Goal: Transaction & Acquisition: Download file/media

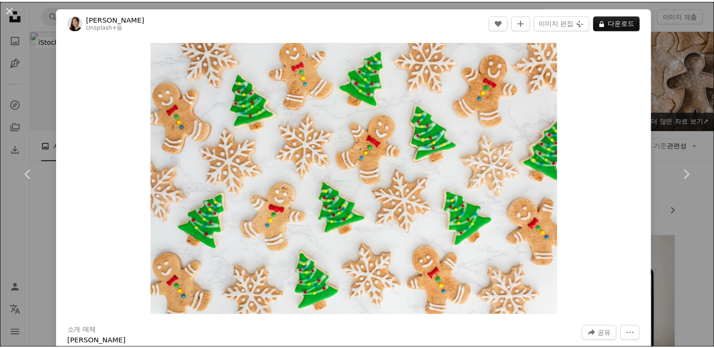
scroll to position [1556, 0]
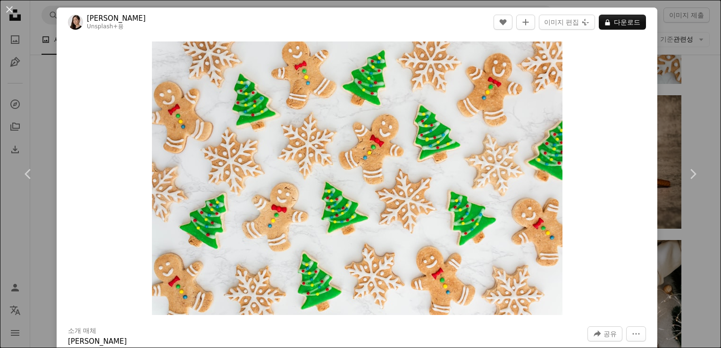
click at [619, 22] on button "A lock 다운로드" at bounding box center [622, 22] width 47 height 15
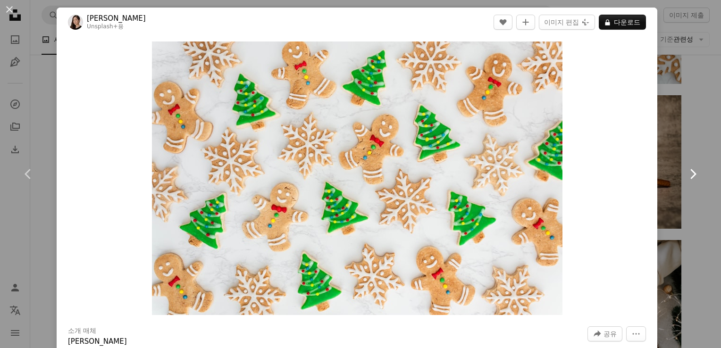
click at [669, 158] on link "Chevron right" at bounding box center [692, 174] width 57 height 91
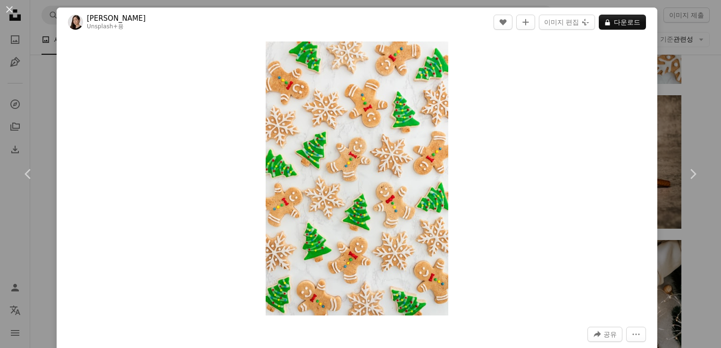
click at [690, 118] on div "An X shape Chevron left Chevron right [PERSON_NAME] Unsplash+ 용 A heart A plus …" at bounding box center [360, 174] width 721 height 348
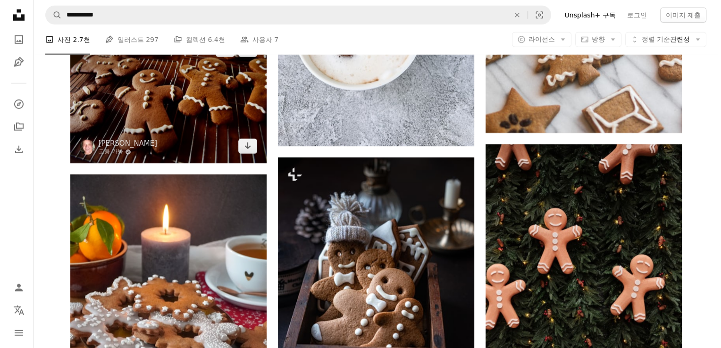
scroll to position [2736, 0]
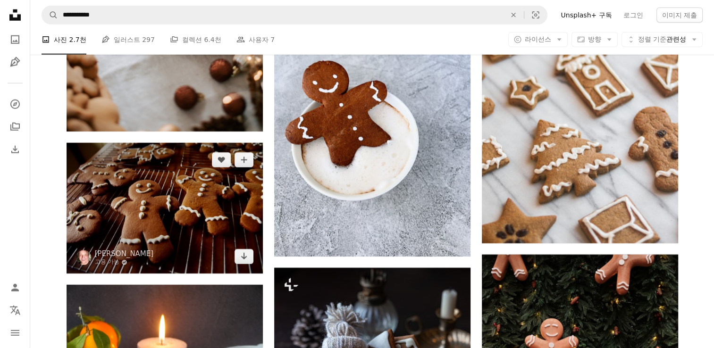
click at [245, 210] on img at bounding box center [165, 208] width 196 height 131
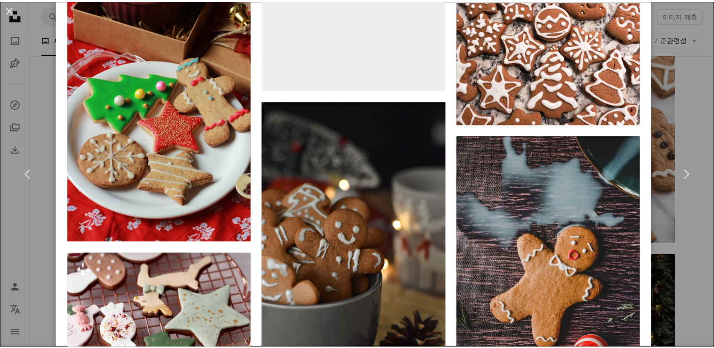
scroll to position [4176, 0]
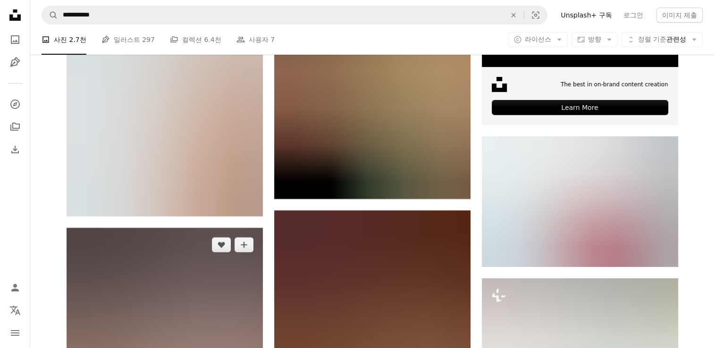
scroll to position [3868, 0]
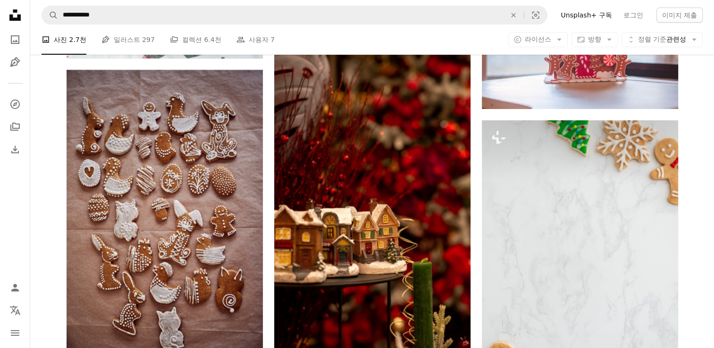
click at [121, 26] on nav "**********" at bounding box center [371, 15] width 683 height 30
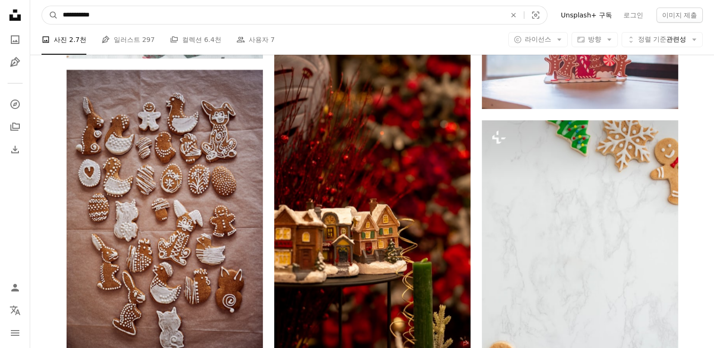
click at [126, 18] on input "**********" at bounding box center [280, 15] width 445 height 18
type input "**********"
click button "A magnifying glass" at bounding box center [50, 15] width 16 height 18
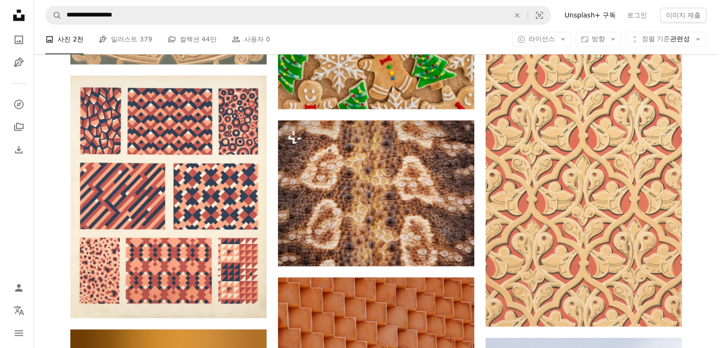
scroll to position [1368, 0]
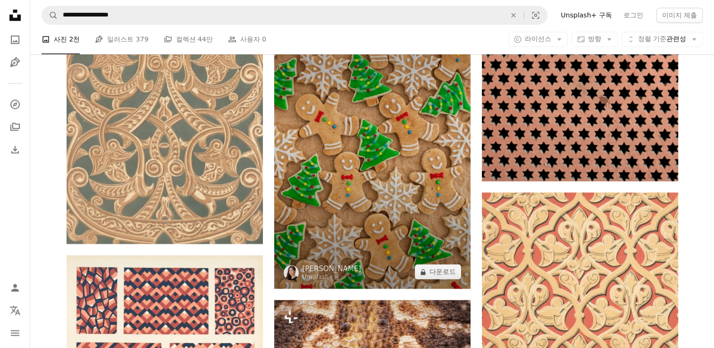
click at [367, 163] on img at bounding box center [372, 141] width 196 height 294
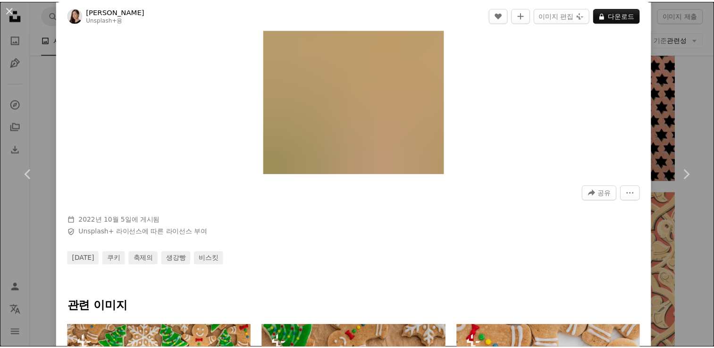
scroll to position [283, 0]
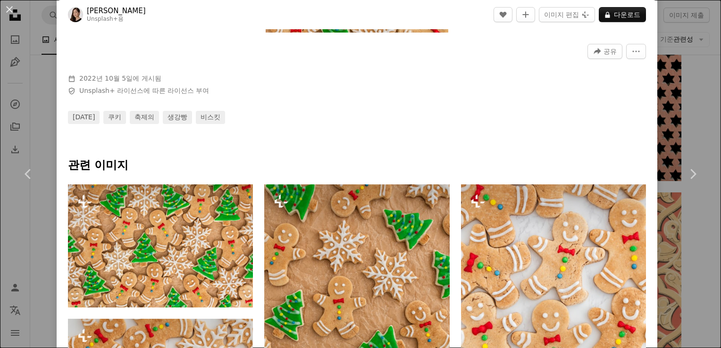
click at [650, 182] on div "An X shape Chevron left Chevron right Maryam Sicard Unsplash+ 용 A heart A plus …" at bounding box center [360, 174] width 721 height 348
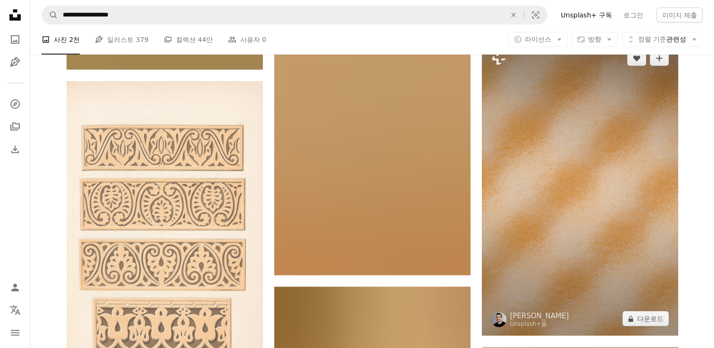
scroll to position [2594, 0]
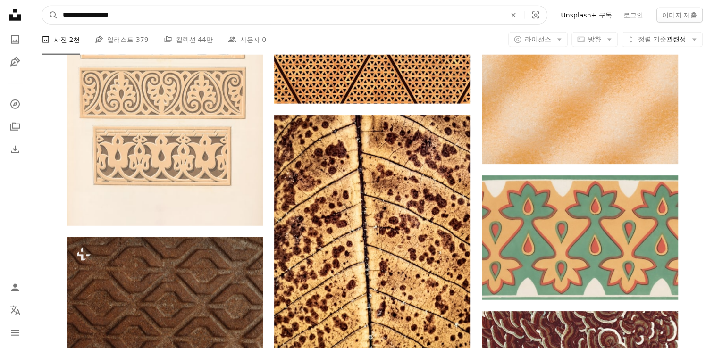
drag, startPoint x: 98, startPoint y: 17, endPoint x: 177, endPoint y: 24, distance: 79.5
click at [177, 24] on input "**********" at bounding box center [280, 15] width 445 height 18
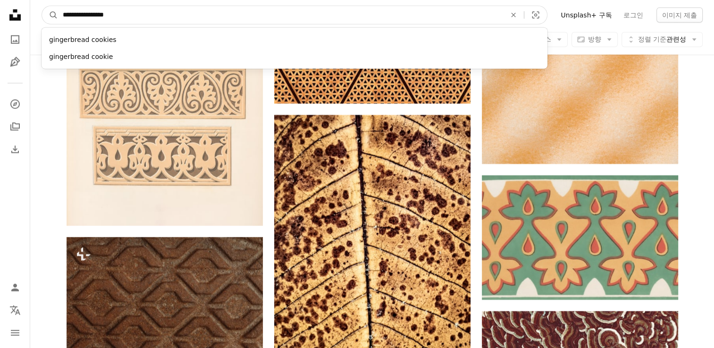
type input "**********"
click button "A magnifying glass" at bounding box center [50, 15] width 16 height 18
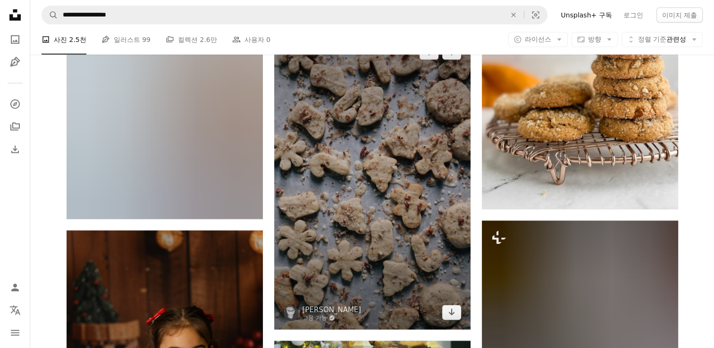
scroll to position [6320, 0]
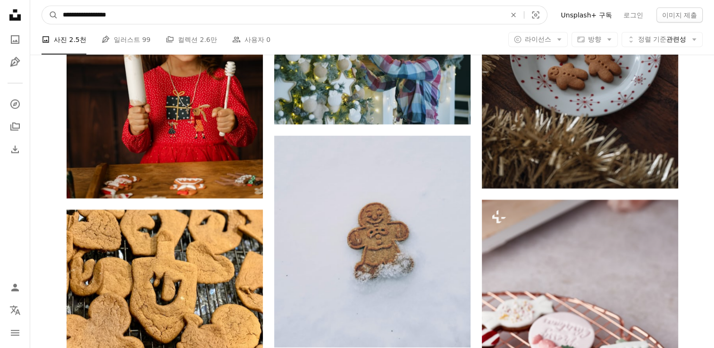
drag, startPoint x: 170, startPoint y: 19, endPoint x: -2, endPoint y: -1, distance: 173.3
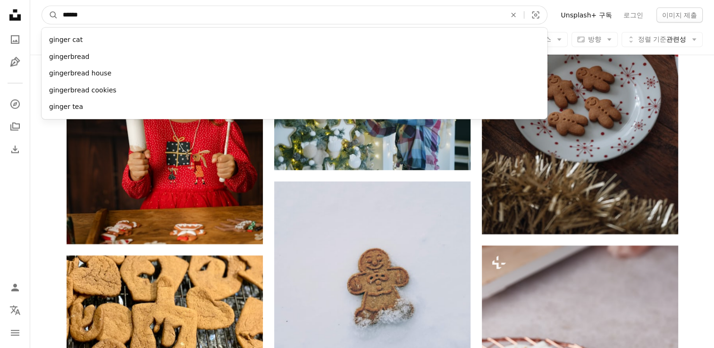
type input "*******"
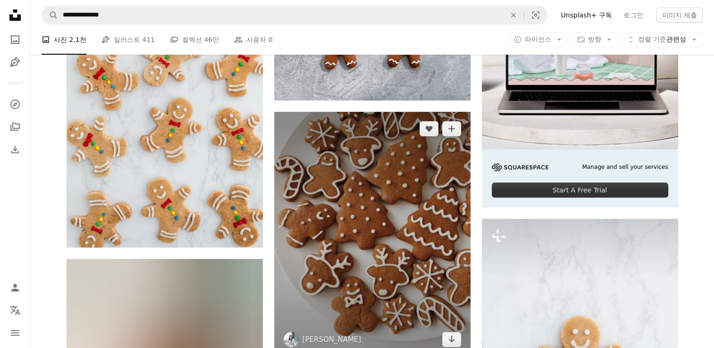
scroll to position [283, 0]
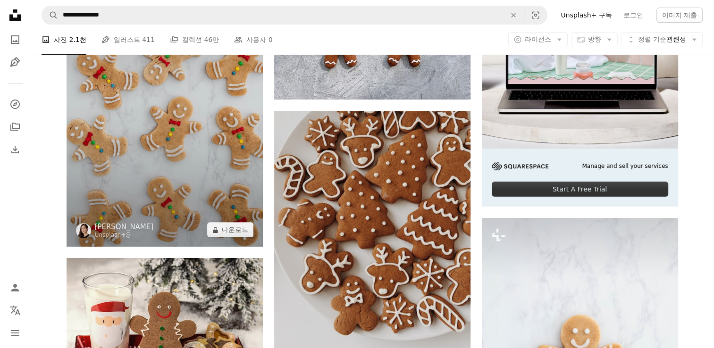
click at [241, 207] on img at bounding box center [165, 99] width 196 height 294
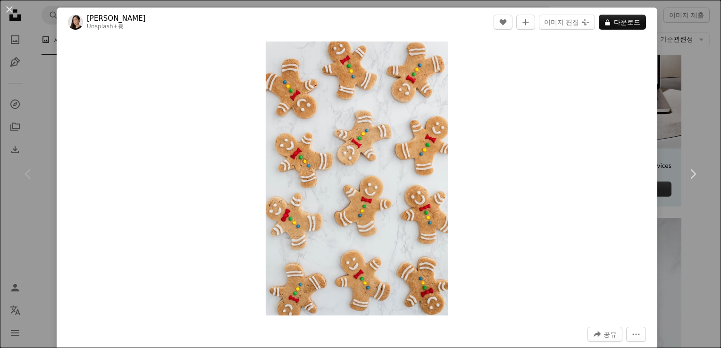
click at [661, 107] on div "An X shape Chevron left Chevron right Maryam Sicard Unsplash+ 용 A heart A plus …" at bounding box center [360, 174] width 721 height 348
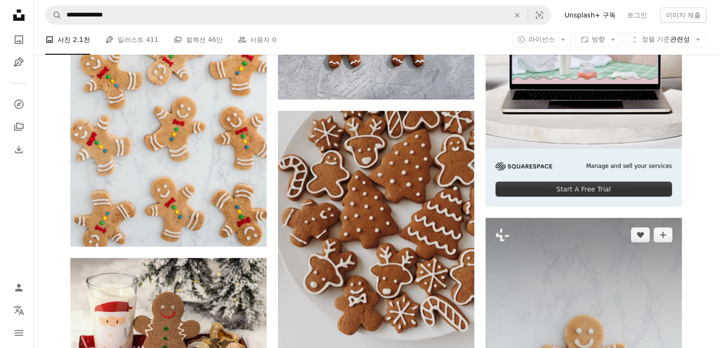
scroll to position [472, 0]
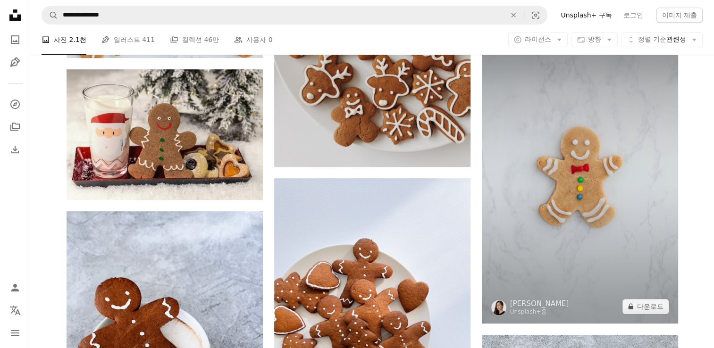
click at [617, 200] on img at bounding box center [580, 176] width 196 height 294
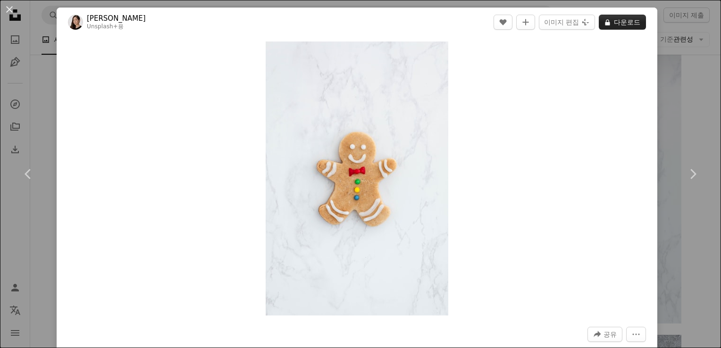
click at [610, 24] on button "A lock 다운로드" at bounding box center [622, 22] width 47 height 15
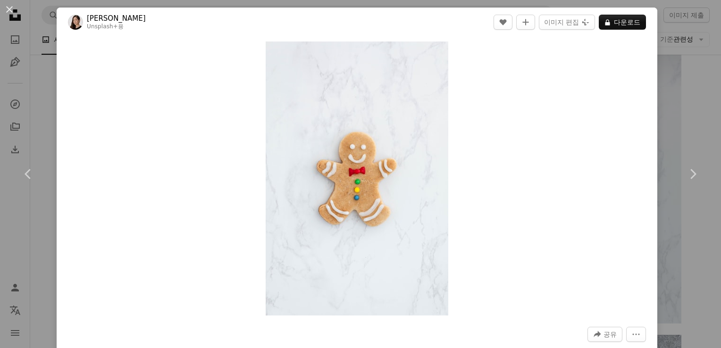
scroll to position [305, 0]
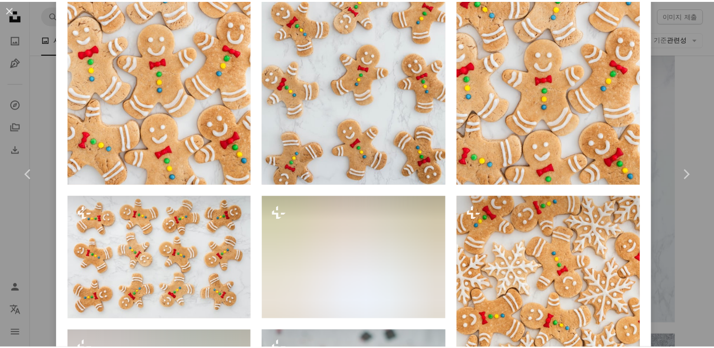
scroll to position [609, 0]
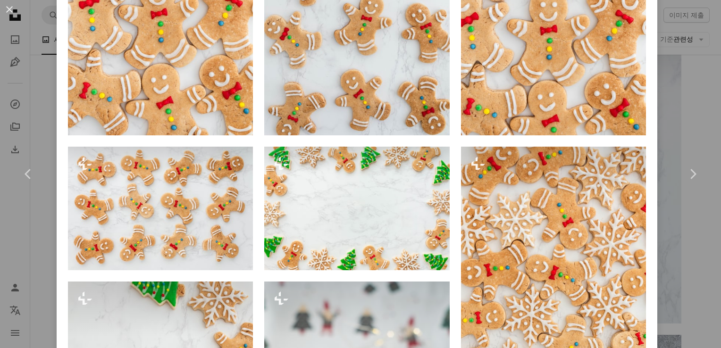
click at [692, 94] on div "An X shape Chevron left Chevron right Maryam Sicard Unsplash+ 용 A heart A plus …" at bounding box center [360, 174] width 721 height 348
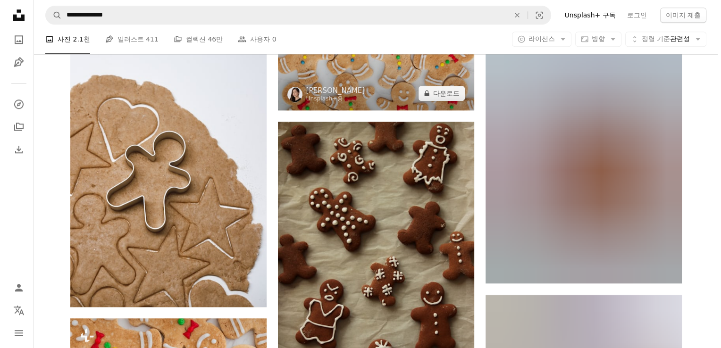
scroll to position [896, 0]
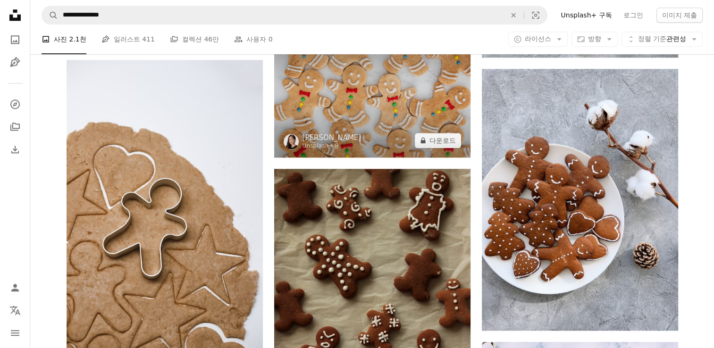
click at [380, 111] on img at bounding box center [372, 92] width 196 height 131
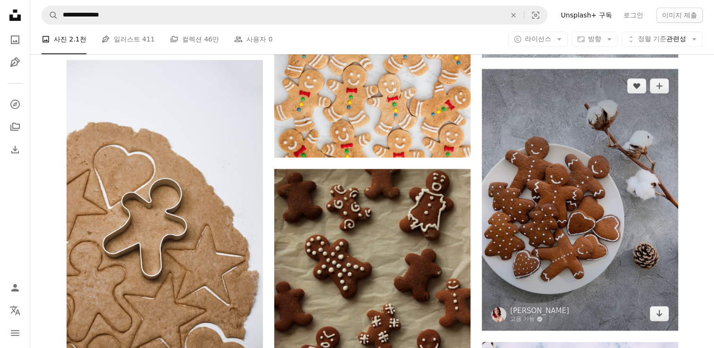
click at [670, 118] on img at bounding box center [580, 200] width 196 height 262
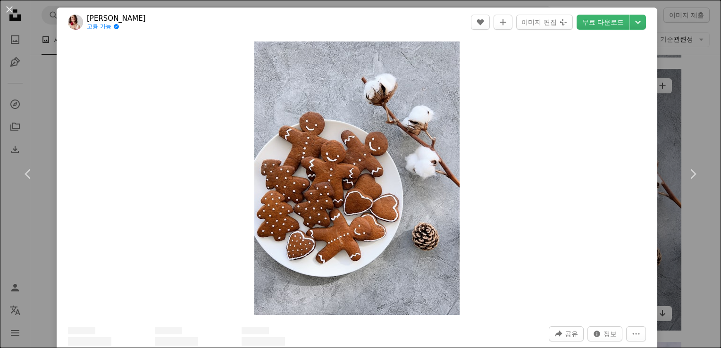
scroll to position [189, 0]
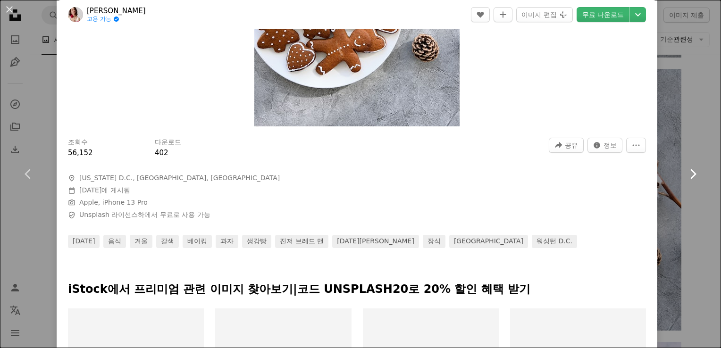
click at [677, 133] on link "Chevron right" at bounding box center [692, 174] width 57 height 91
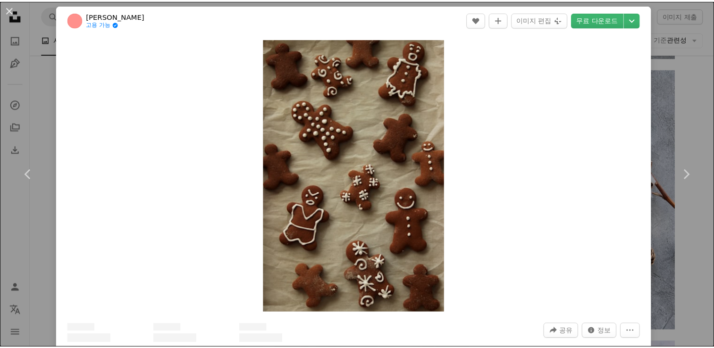
scroll to position [236, 0]
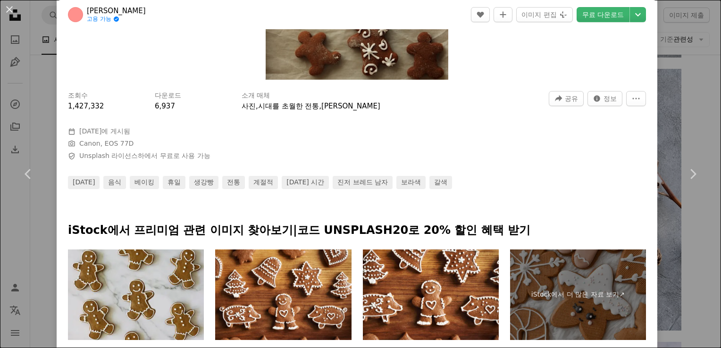
click at [677, 93] on div "An X shape Chevron left Chevron right [PERSON_NAME] 고용 가능 A checkmark inside of…" at bounding box center [360, 174] width 721 height 348
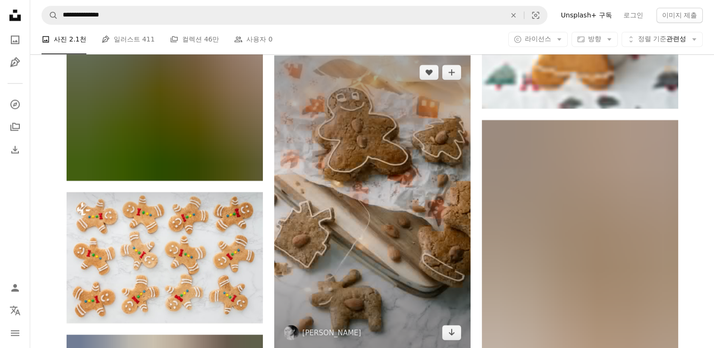
scroll to position [1792, 0]
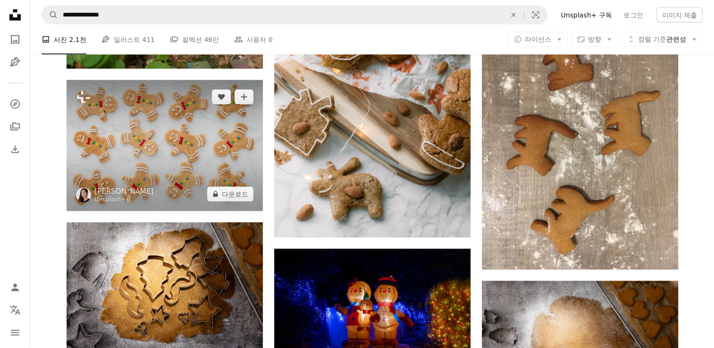
click at [195, 141] on img at bounding box center [165, 145] width 196 height 131
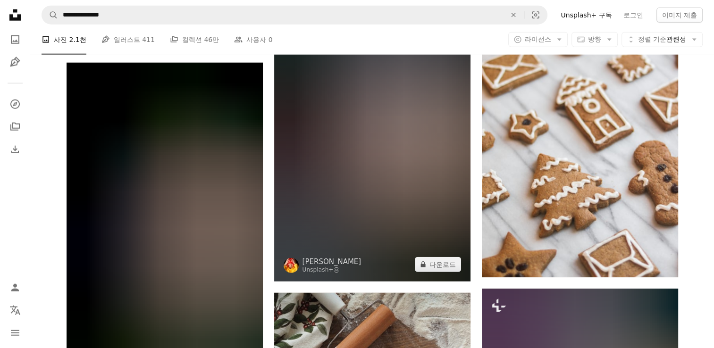
scroll to position [2500, 0]
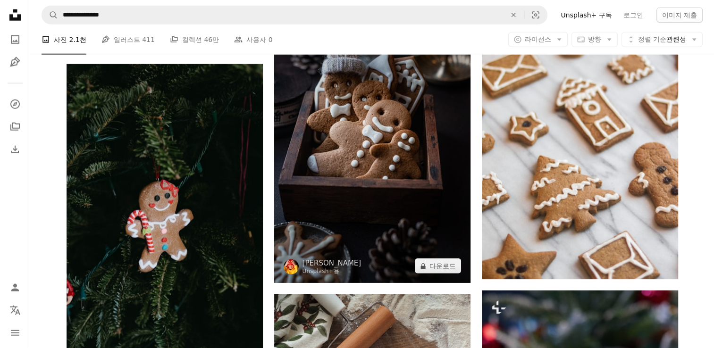
click at [367, 115] on img at bounding box center [372, 136] width 196 height 294
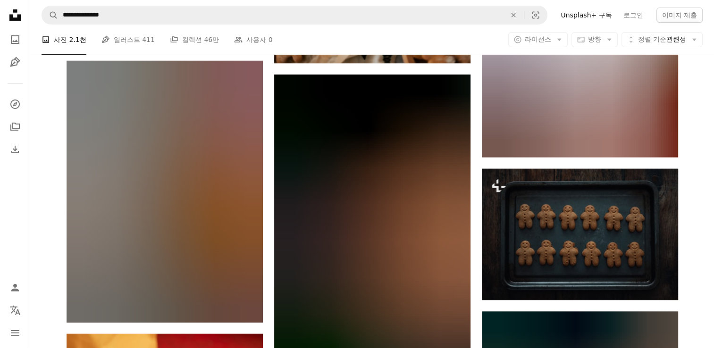
scroll to position [7263, 0]
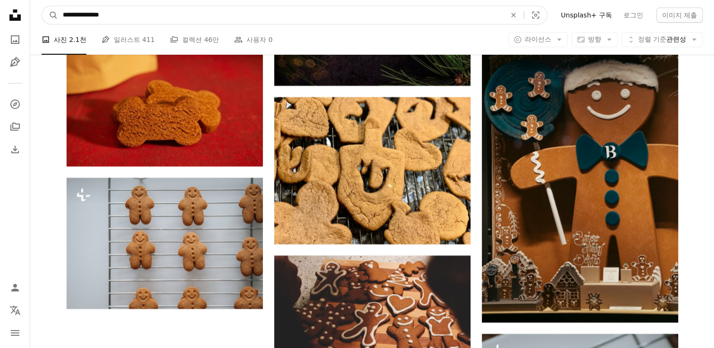
click at [209, 19] on input "**********" at bounding box center [280, 15] width 445 height 18
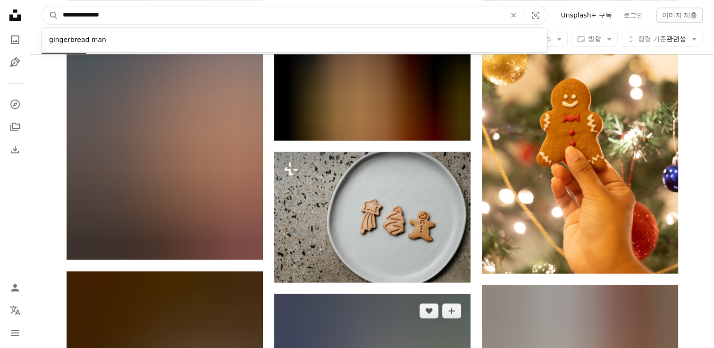
scroll to position [8112, 0]
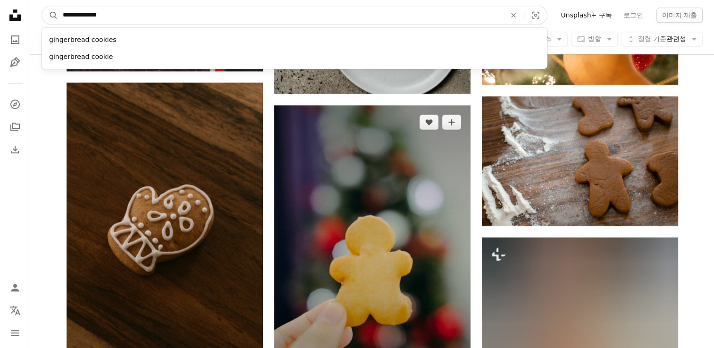
type input "**********"
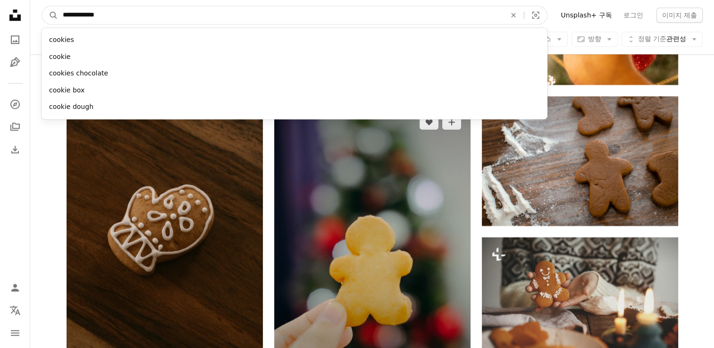
type input "**********"
click button "A magnifying glass" at bounding box center [50, 15] width 16 height 18
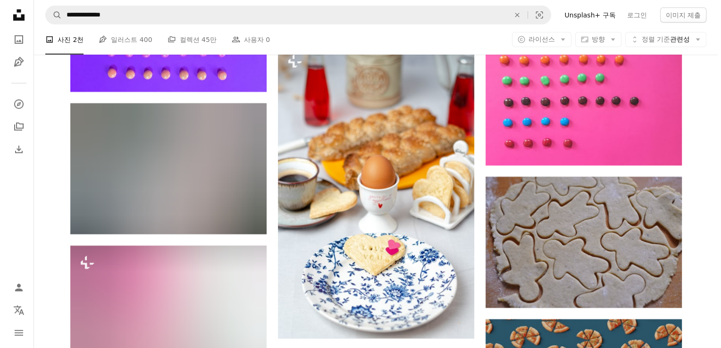
scroll to position [3113, 0]
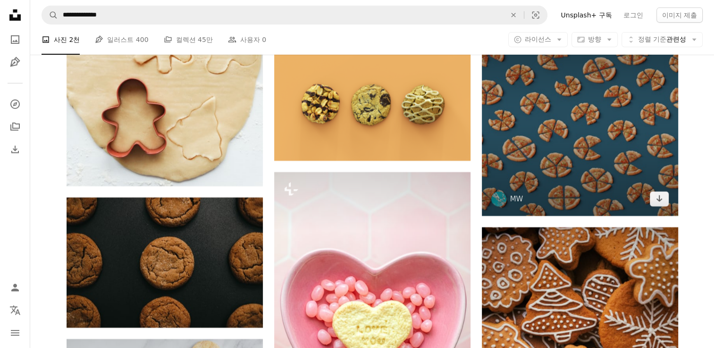
click at [631, 158] on img at bounding box center [580, 118] width 196 height 196
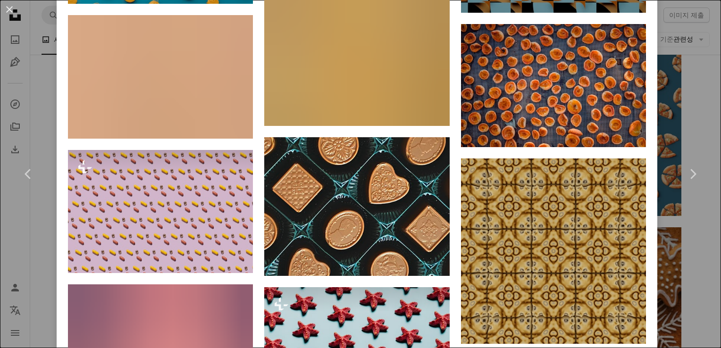
scroll to position [3363, 0]
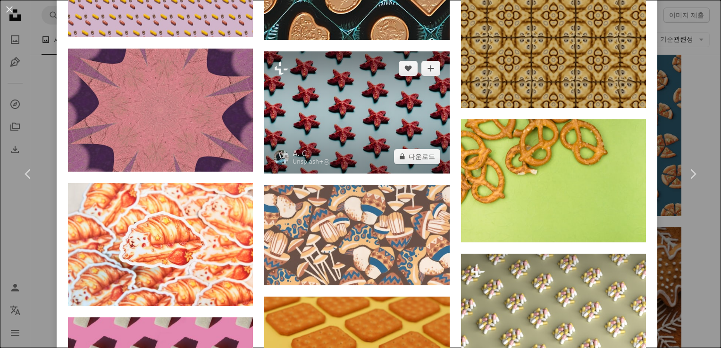
click at [337, 101] on img at bounding box center [356, 112] width 185 height 122
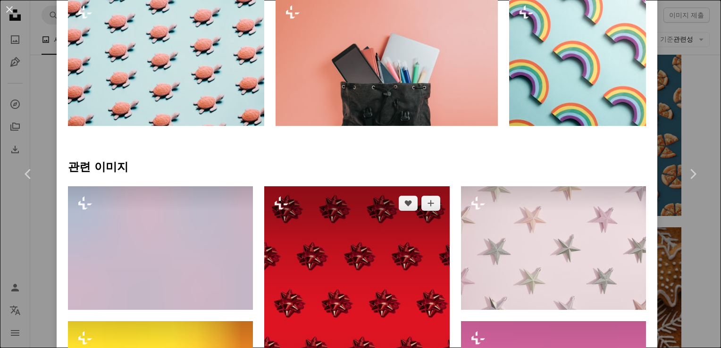
scroll to position [755, 0]
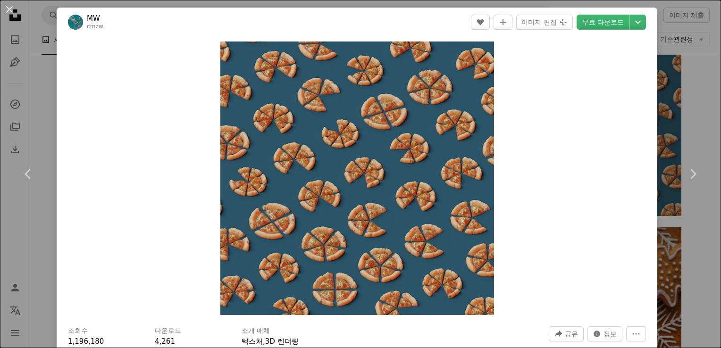
click at [8, 220] on div "An X shape Chevron left Chevron right MW cmzw A heart A plus sign 이미지 편집 Plus s…" at bounding box center [360, 174] width 721 height 348
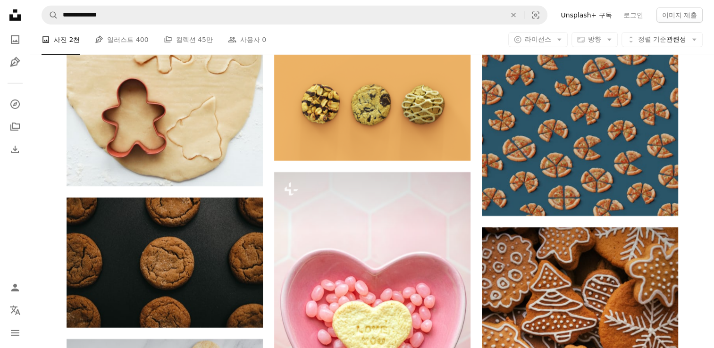
scroll to position [3349, 0]
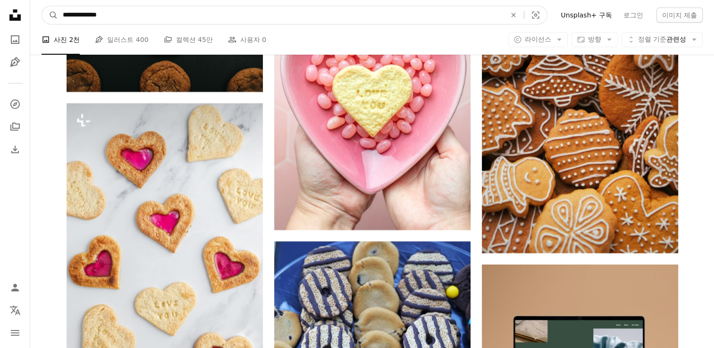
click at [175, 24] on input "**********" at bounding box center [280, 15] width 445 height 18
click at [174, 23] on input "**********" at bounding box center [280, 15] width 445 height 18
type input "**********"
click button "A magnifying glass" at bounding box center [50, 15] width 16 height 18
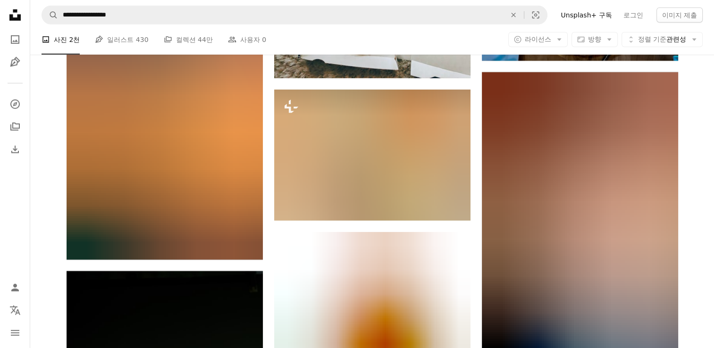
scroll to position [6650, 0]
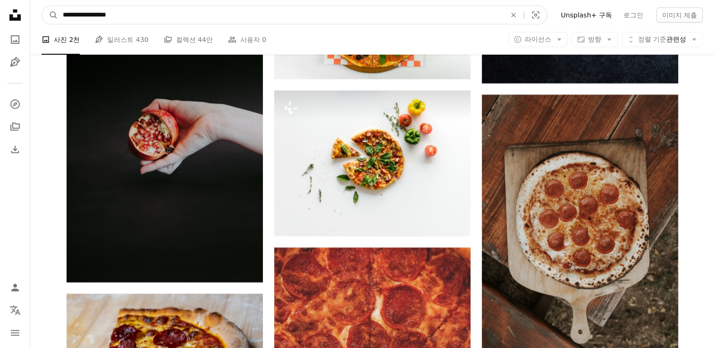
drag, startPoint x: 77, startPoint y: 17, endPoint x: -2, endPoint y: 12, distance: 79.4
type input "**********"
click button "A magnifying glass" at bounding box center [50, 15] width 16 height 18
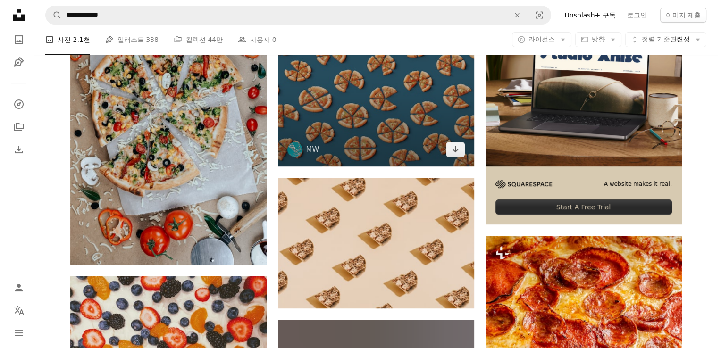
scroll to position [141, 0]
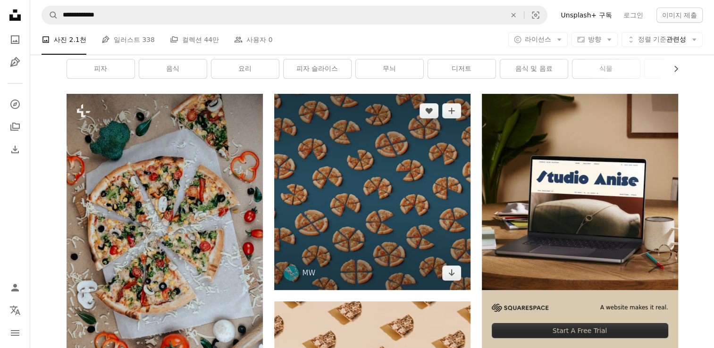
click at [410, 150] on img at bounding box center [372, 192] width 196 height 196
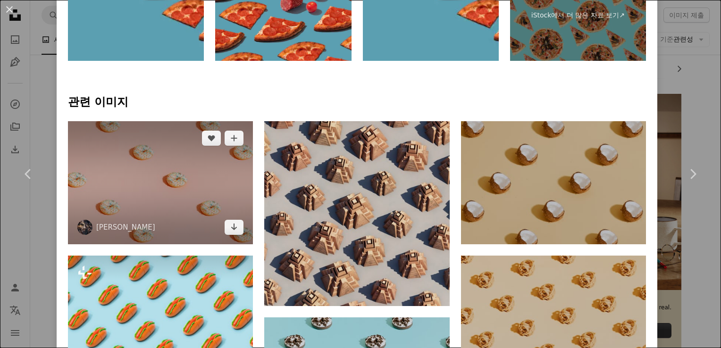
scroll to position [519, 0]
drag, startPoint x: 137, startPoint y: 211, endPoint x: 123, endPoint y: 230, distance: 22.9
click at [124, 230] on link "[PERSON_NAME]" at bounding box center [125, 227] width 59 height 9
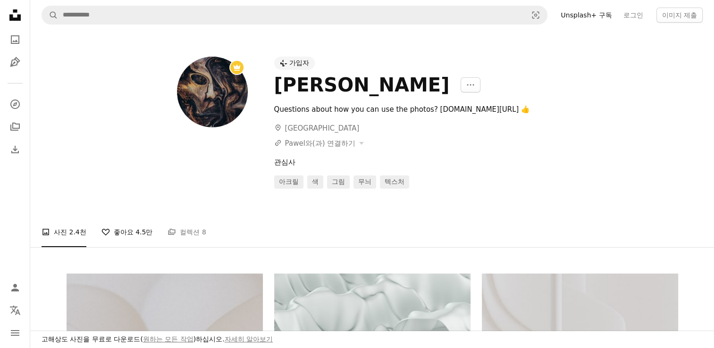
drag, startPoint x: 130, startPoint y: 239, endPoint x: 136, endPoint y: 239, distance: 5.7
click at [130, 239] on link "A heart 좋아요 4.5만" at bounding box center [126, 232] width 51 height 30
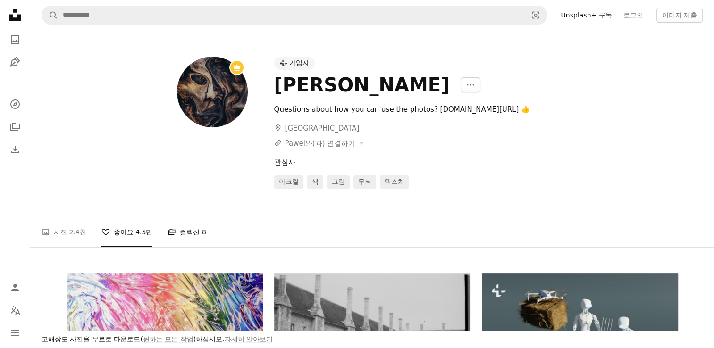
click at [202, 237] on span "8" at bounding box center [204, 232] width 4 height 10
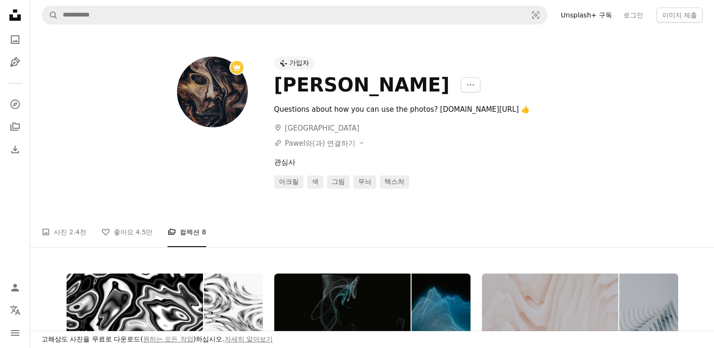
click at [85, 244] on ul "A photo 사진 2.4천 A heart 좋아요 4.5만 A stack of folders 컬렉션 8" at bounding box center [372, 232] width 661 height 30
click at [73, 237] on span "2.4천" at bounding box center [77, 232] width 17 height 10
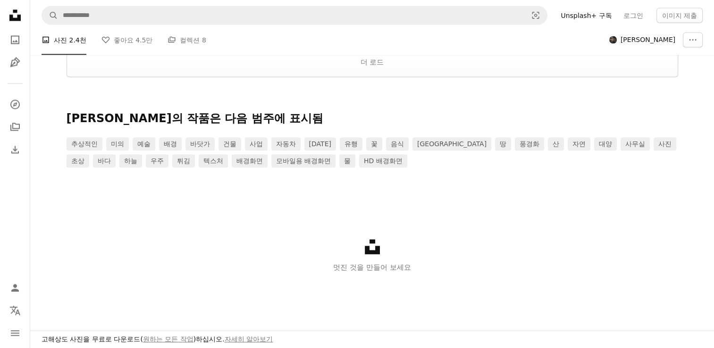
scroll to position [1781, 0]
drag, startPoint x: 222, startPoint y: 160, endPoint x: 157, endPoint y: 198, distance: 75.9
click at [152, 203] on div "Unsplash logo 멋진 것을 만들어 보세요" at bounding box center [371, 255] width 683 height 109
click at [232, 161] on link "배경화면" at bounding box center [250, 160] width 36 height 13
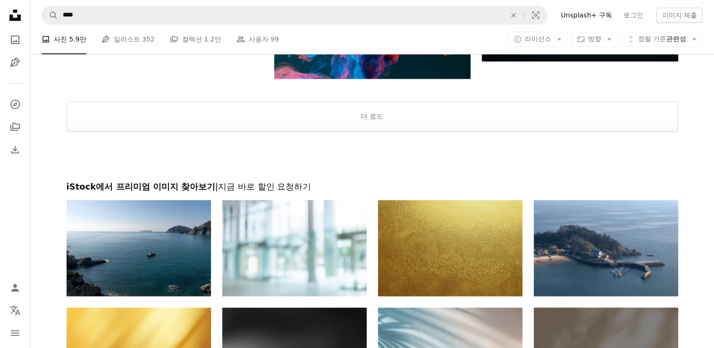
scroll to position [1781, 0]
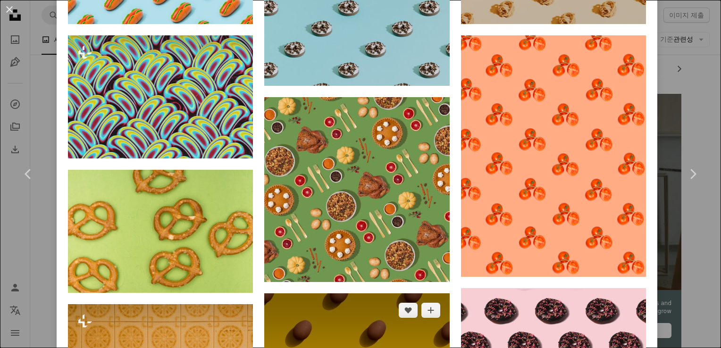
scroll to position [943, 0]
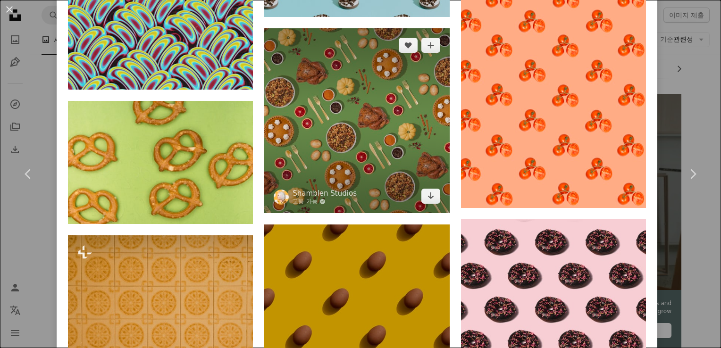
click at [370, 135] on img at bounding box center [356, 120] width 185 height 185
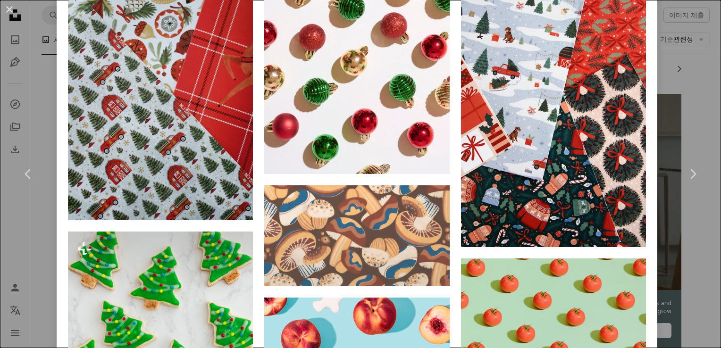
scroll to position [1368, 0]
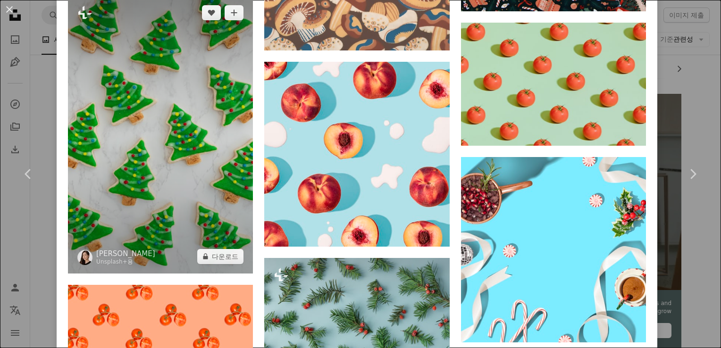
click at [143, 163] on img at bounding box center [160, 134] width 185 height 277
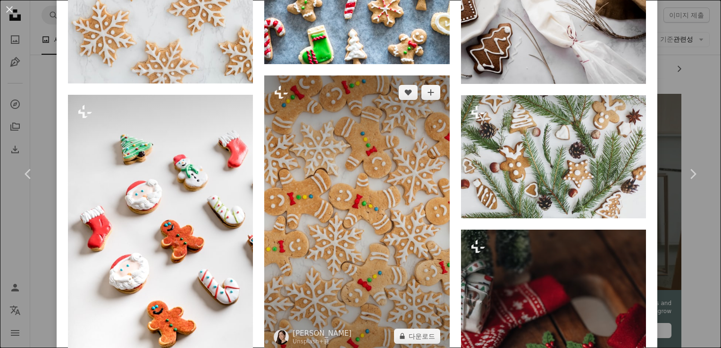
scroll to position [896, 0]
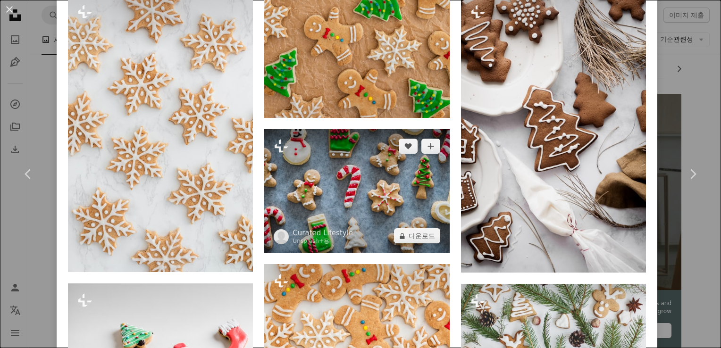
click at [377, 178] on img at bounding box center [356, 191] width 185 height 124
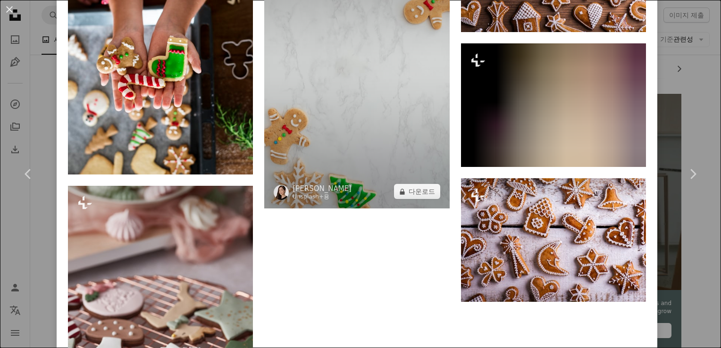
scroll to position [1556, 0]
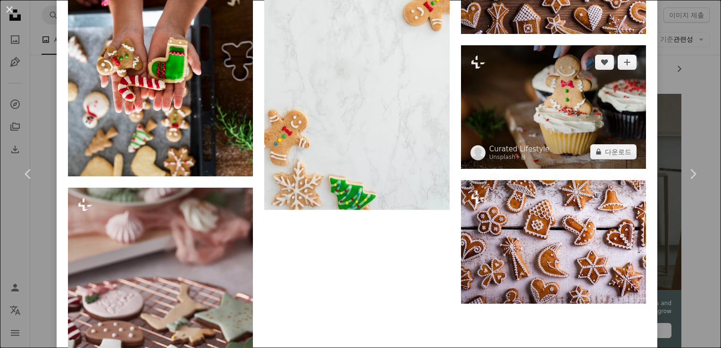
click at [534, 110] on img at bounding box center [553, 107] width 185 height 124
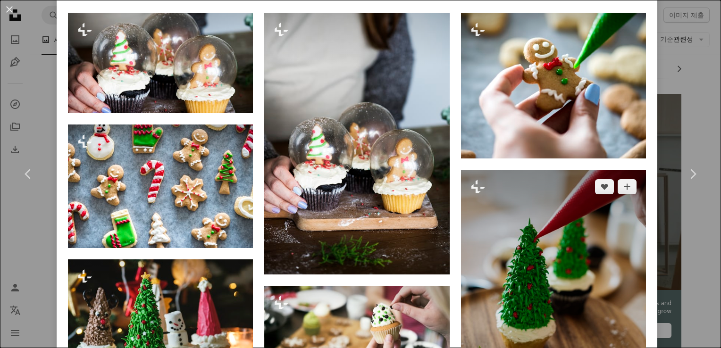
scroll to position [472, 0]
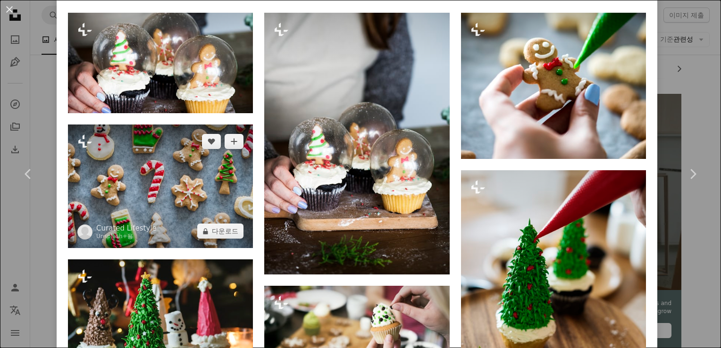
click at [162, 176] on img at bounding box center [160, 187] width 185 height 124
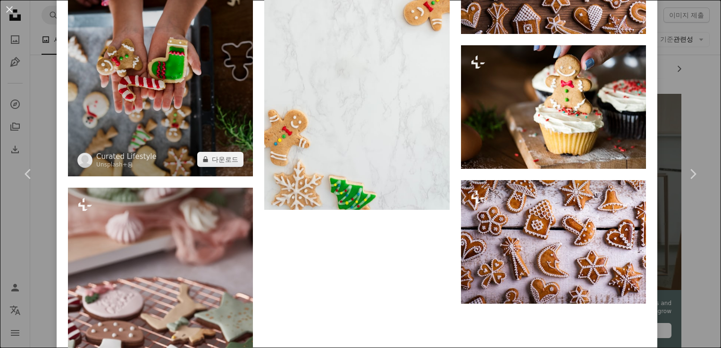
click at [189, 78] on img at bounding box center [160, 52] width 185 height 247
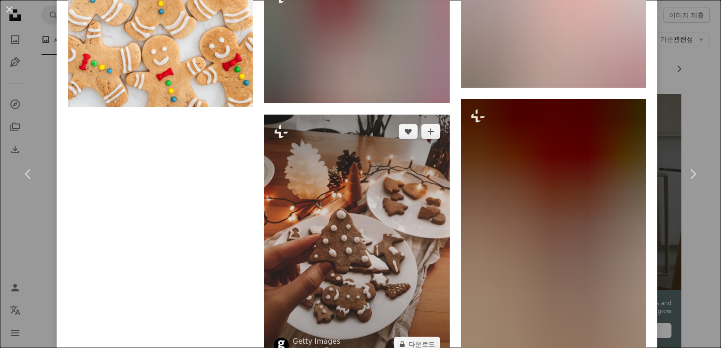
scroll to position [5657, 0]
